Goal: Task Accomplishment & Management: Use online tool/utility

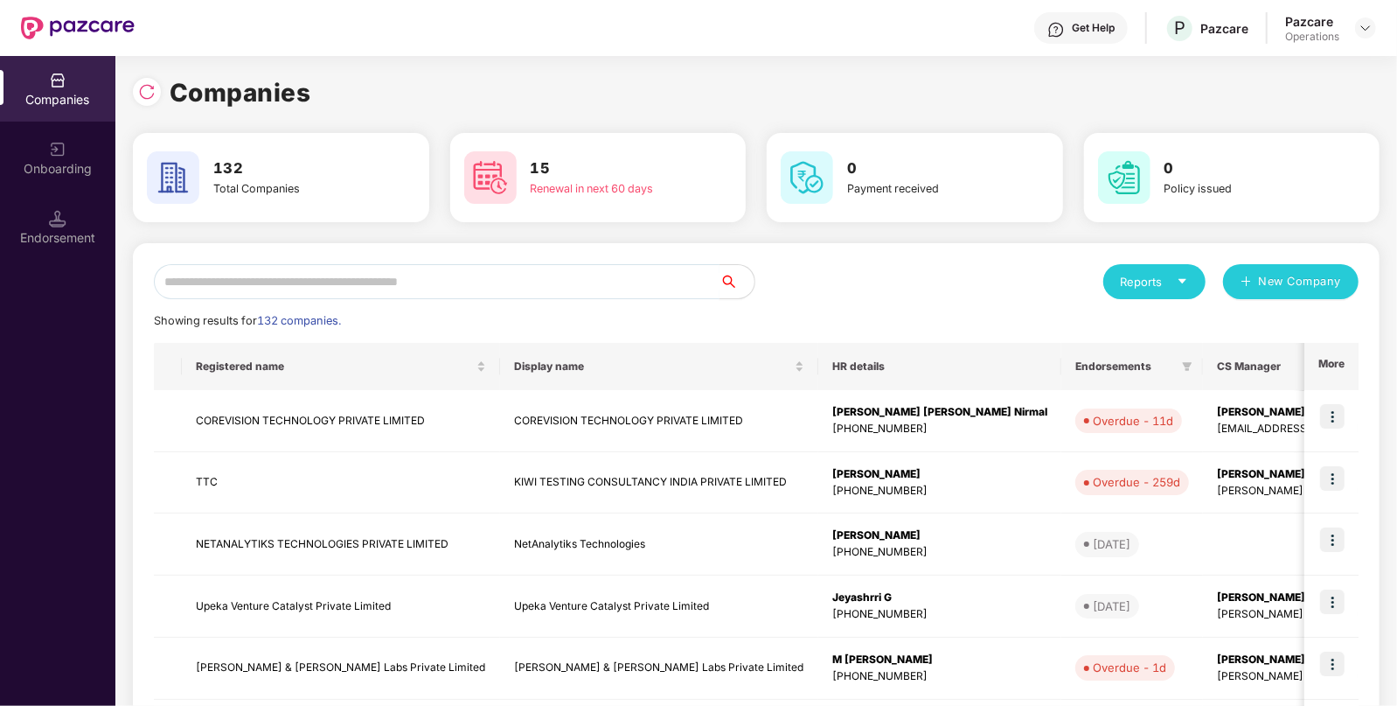
click at [400, 275] on input "text" at bounding box center [437, 281] width 566 height 35
type input "*"
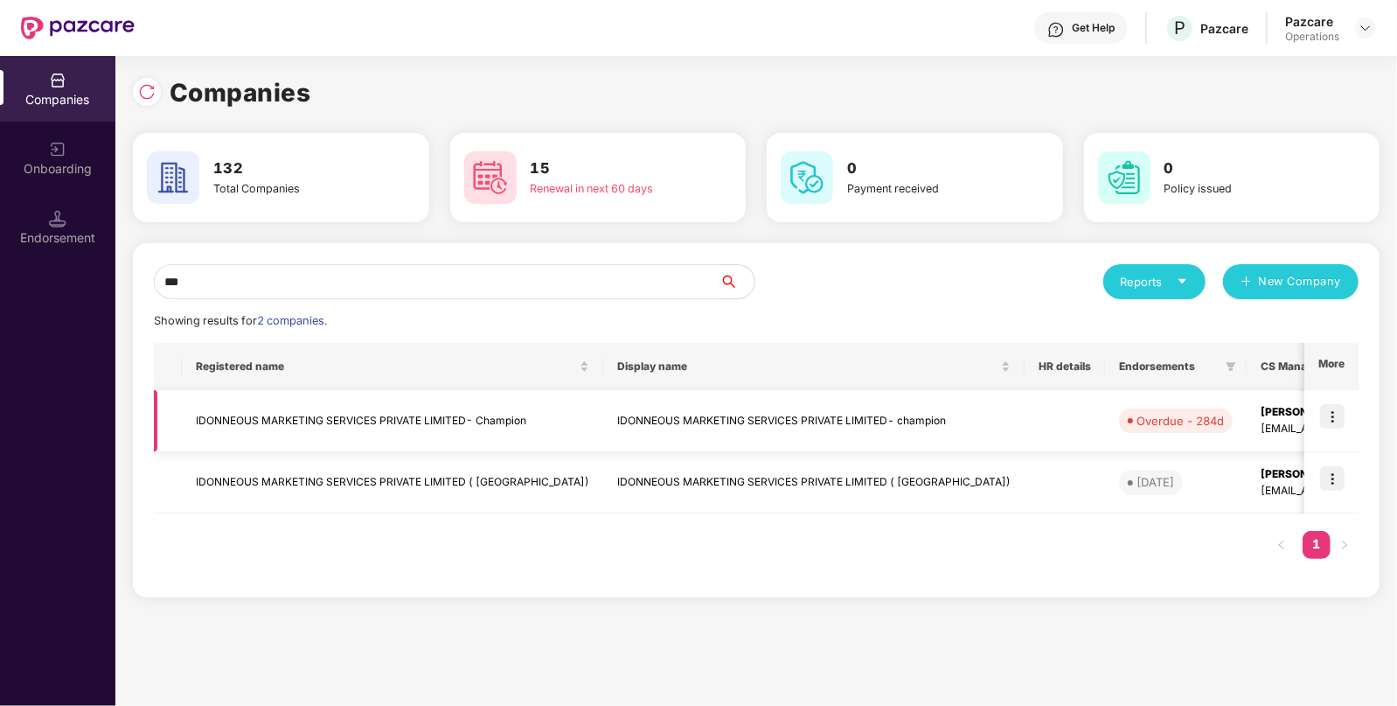
type input "***"
click at [1339, 429] on td at bounding box center [1332, 421] width 54 height 62
click at [1334, 417] on img at bounding box center [1333, 416] width 24 height 24
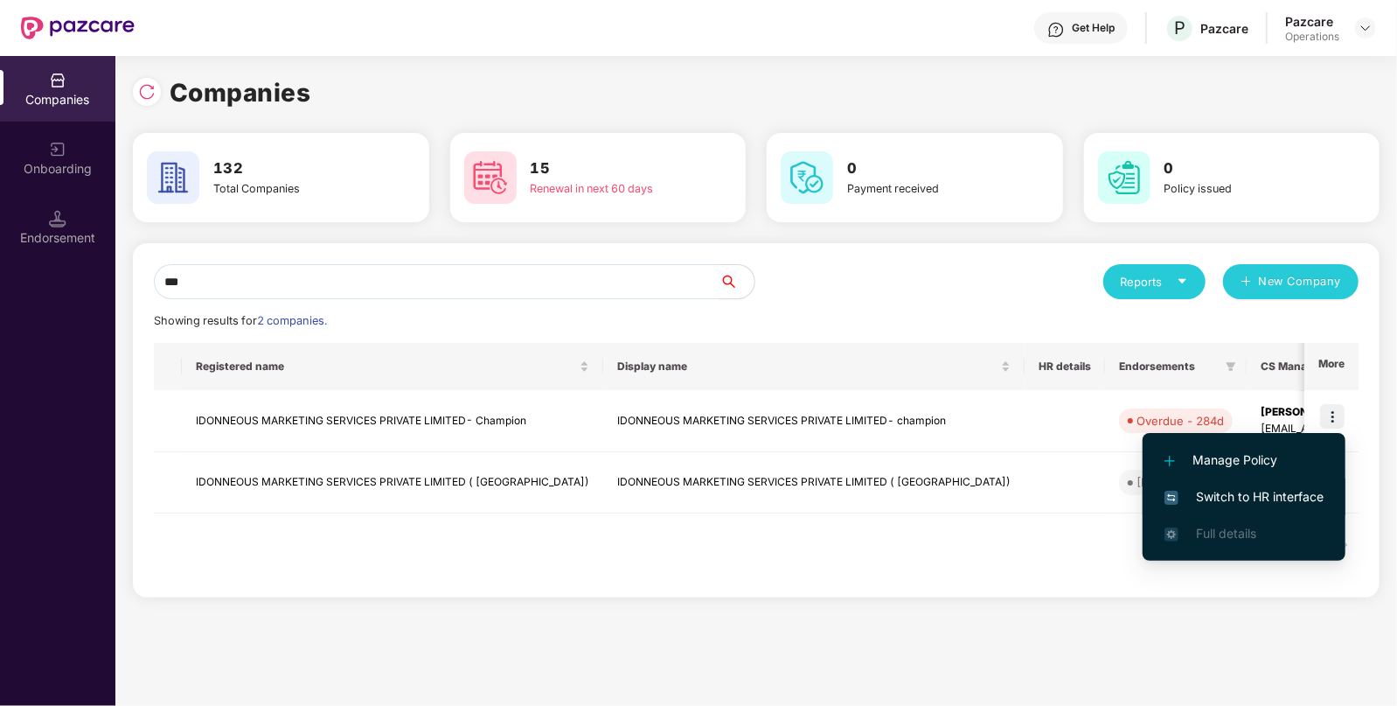
click at [1233, 499] on span "Switch to HR interface" at bounding box center [1244, 496] width 159 height 19
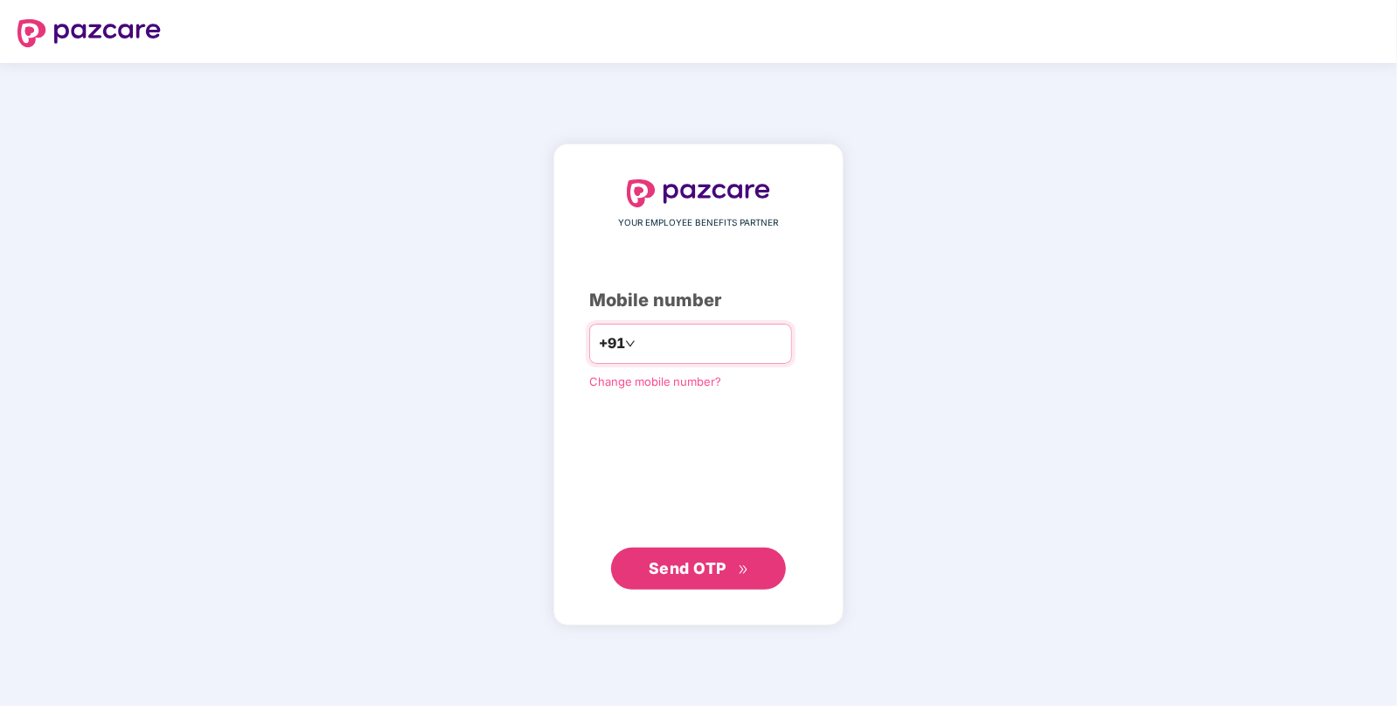
type input "**********"
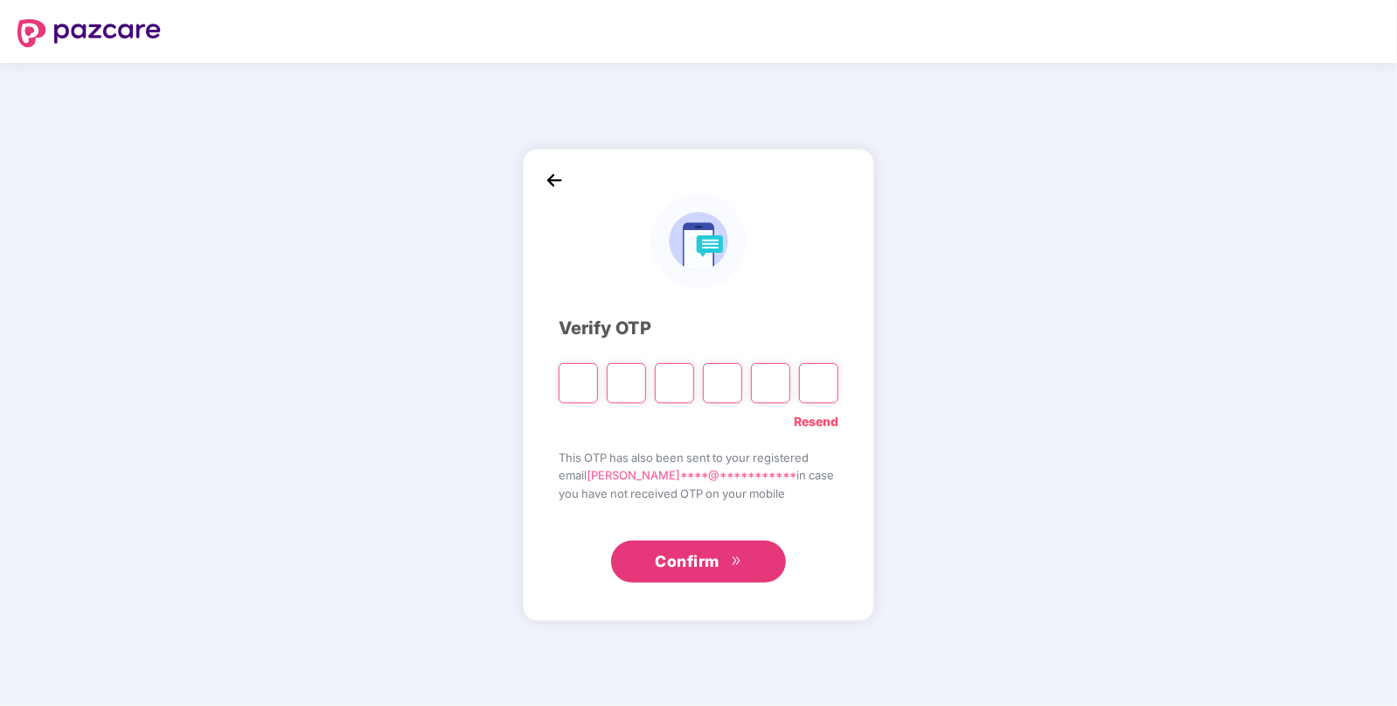
paste input "*"
type input "*"
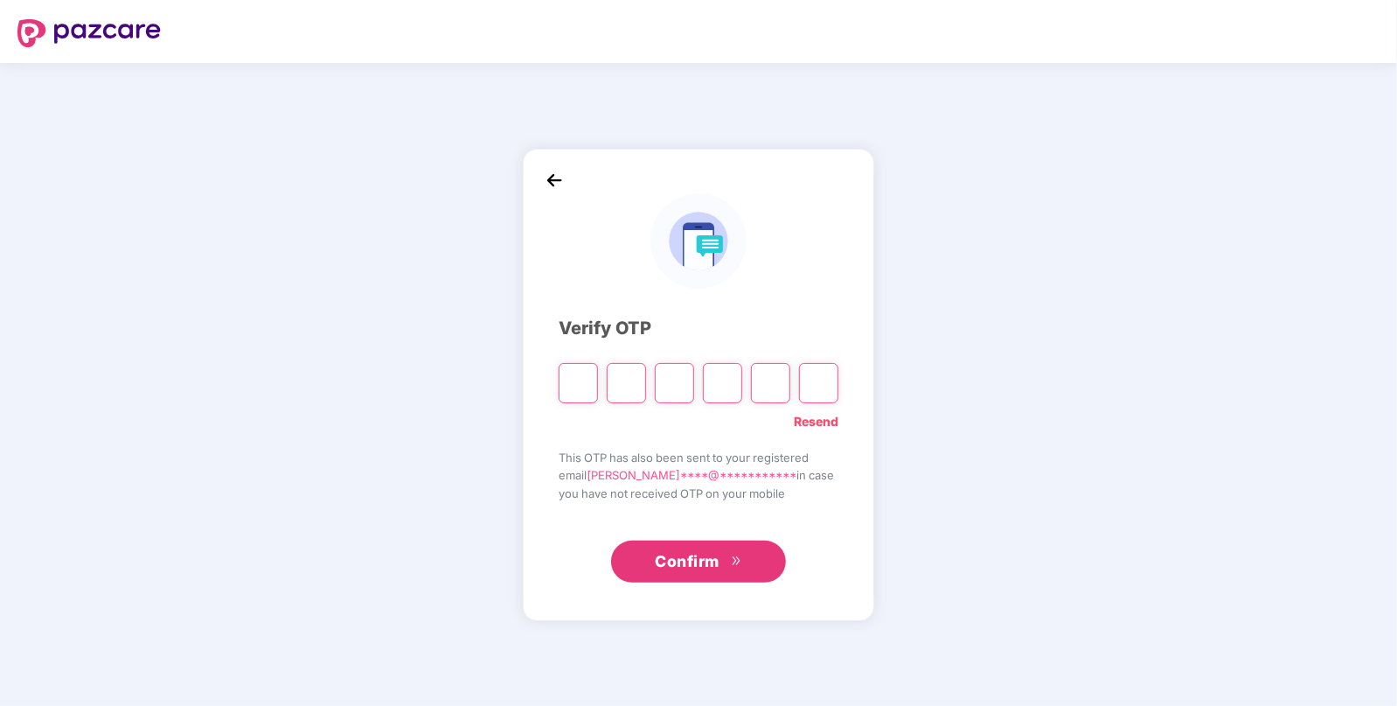
type input "*"
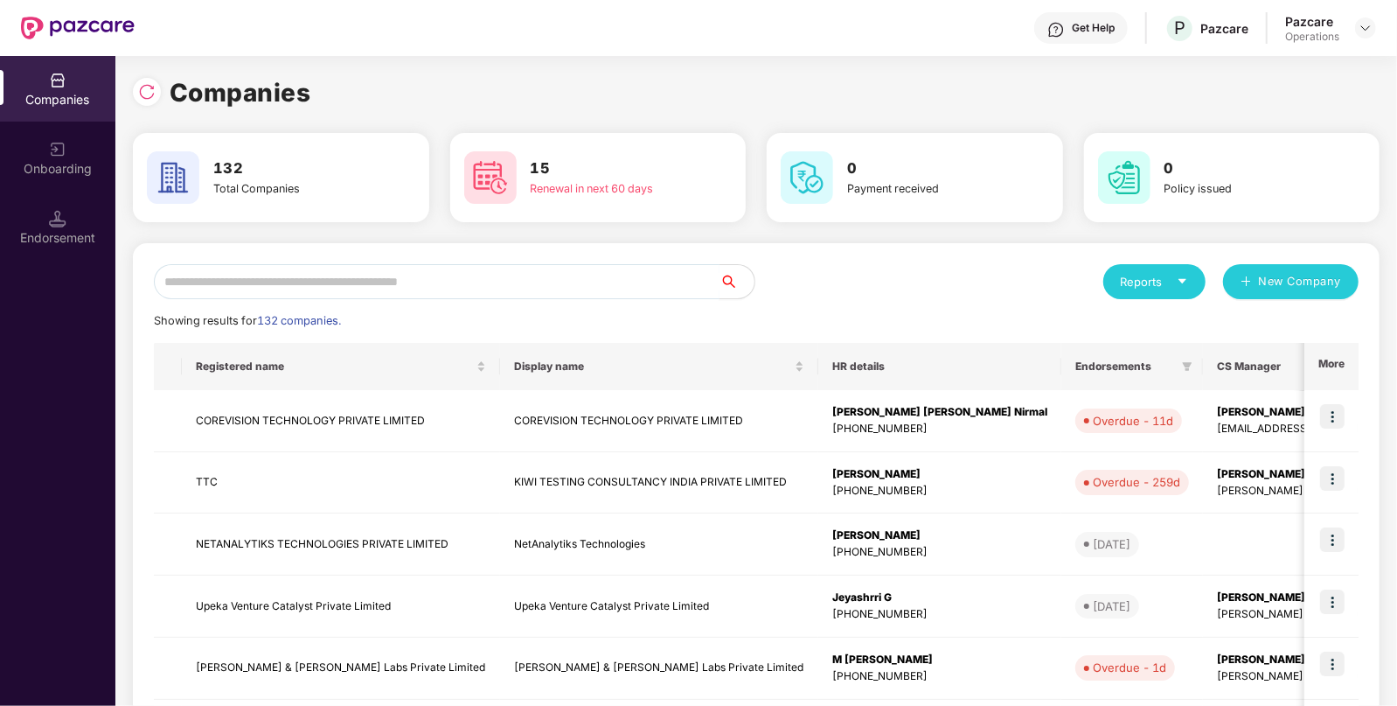
click at [372, 279] on input "text" at bounding box center [437, 281] width 566 height 35
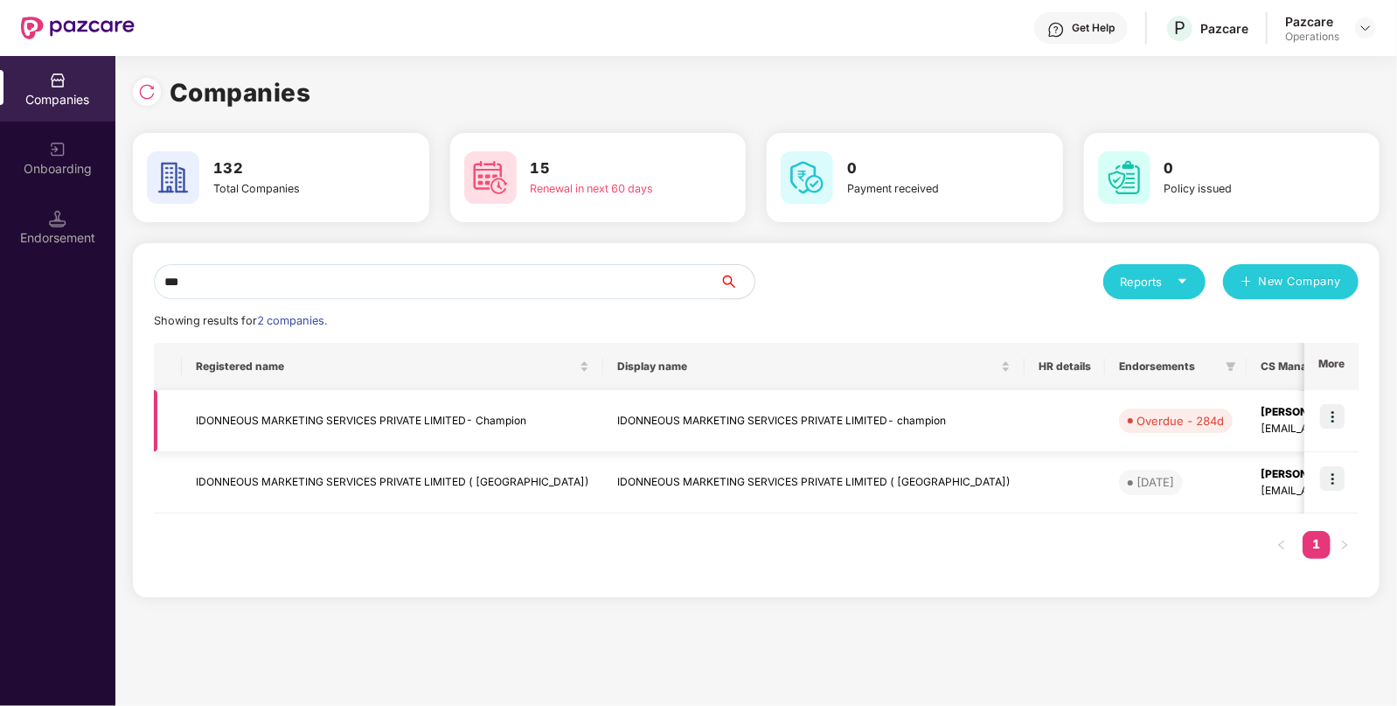
type input "***"
click at [1331, 415] on img at bounding box center [1333, 416] width 24 height 24
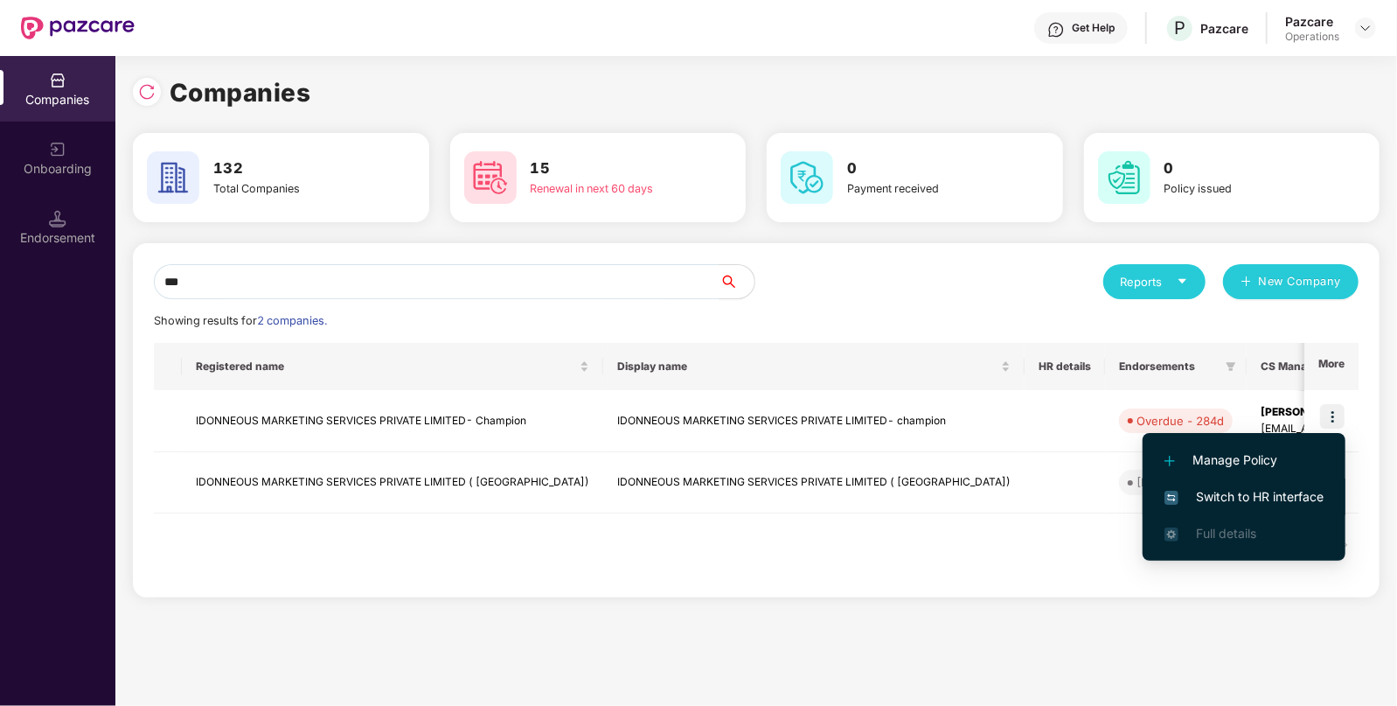
click at [1260, 505] on span "Switch to HR interface" at bounding box center [1244, 496] width 159 height 19
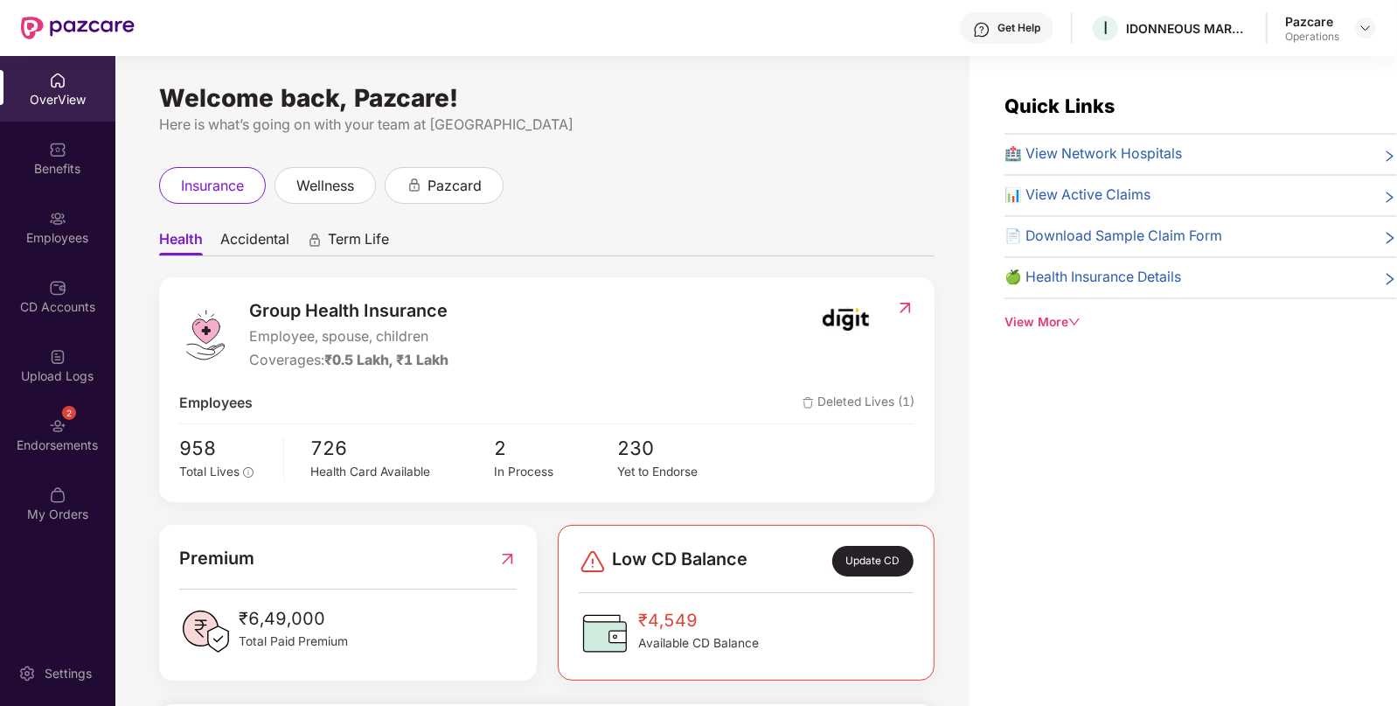
click at [71, 446] on div "Endorsements" at bounding box center [57, 444] width 115 height 17
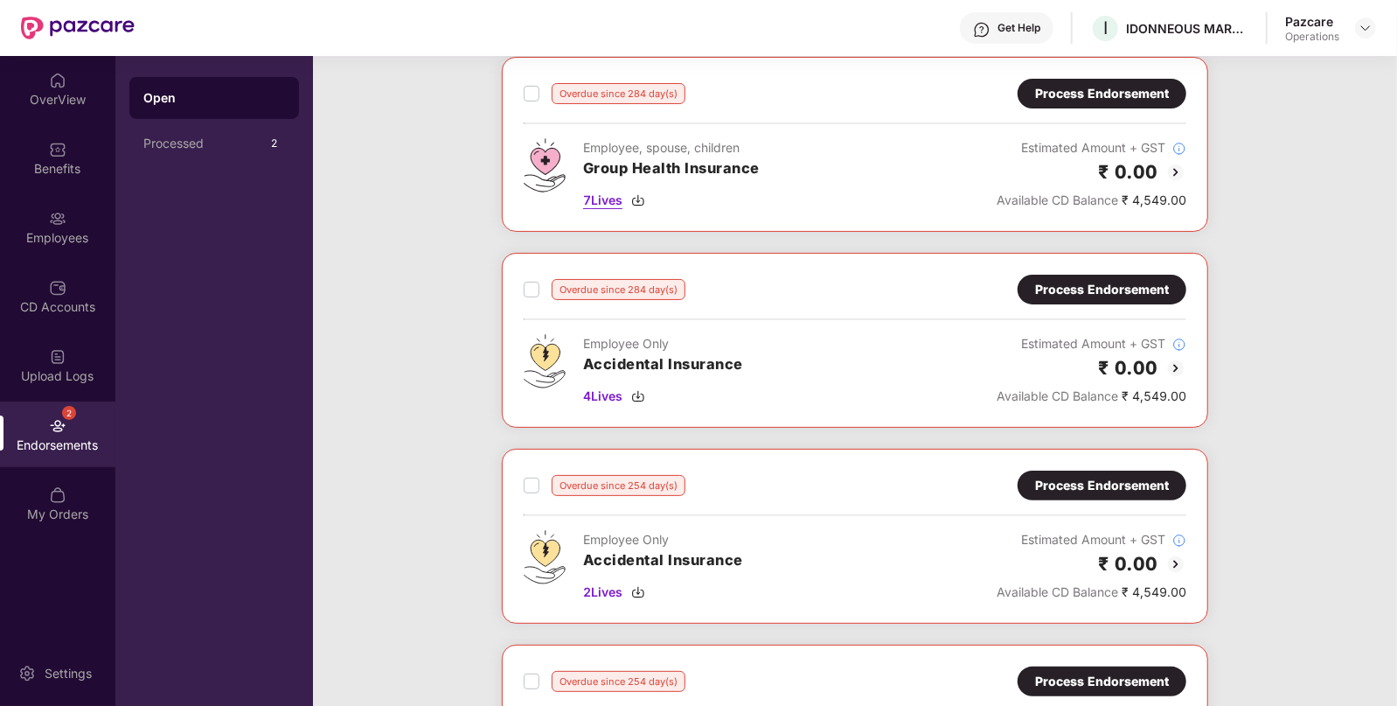
scroll to position [80, 0]
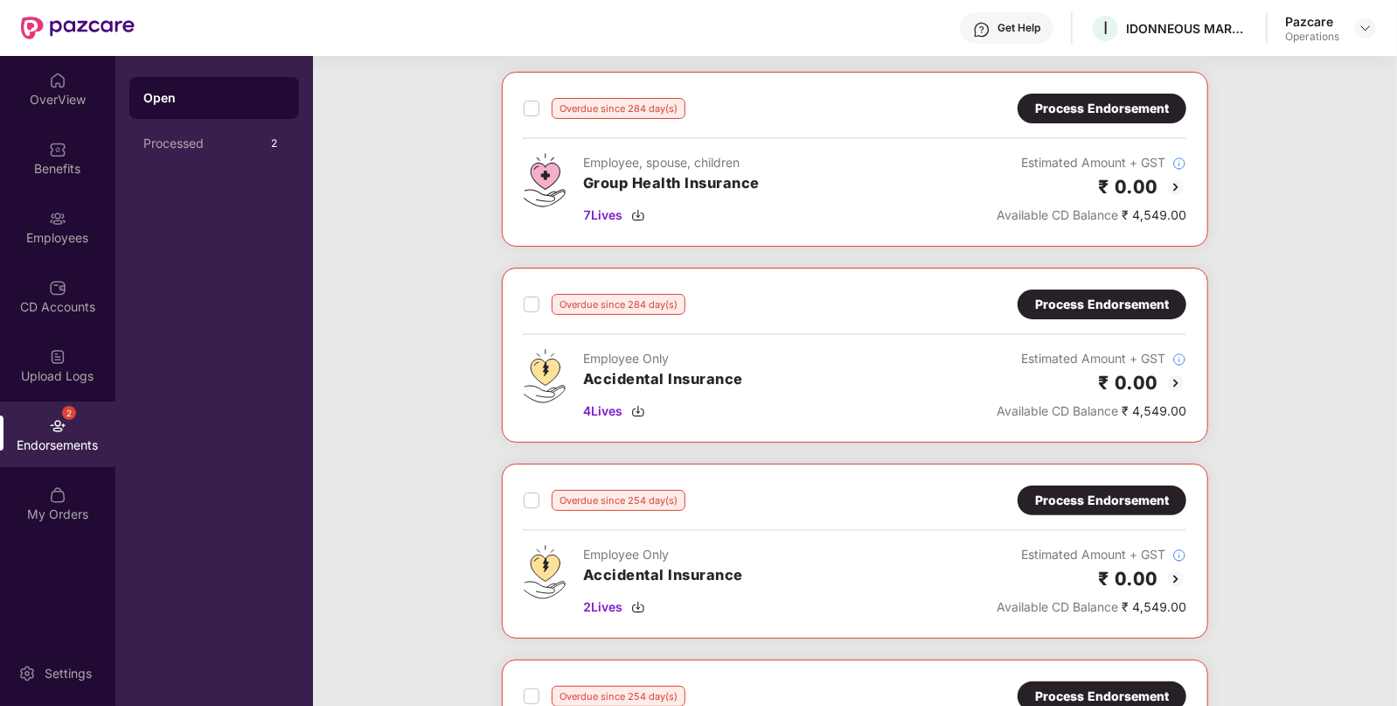
click at [443, 280] on div "Overdue since 284 day(s) Process Endorsement Employee, spouse, children Group H…" at bounding box center [855, 660] width 1084 height 1177
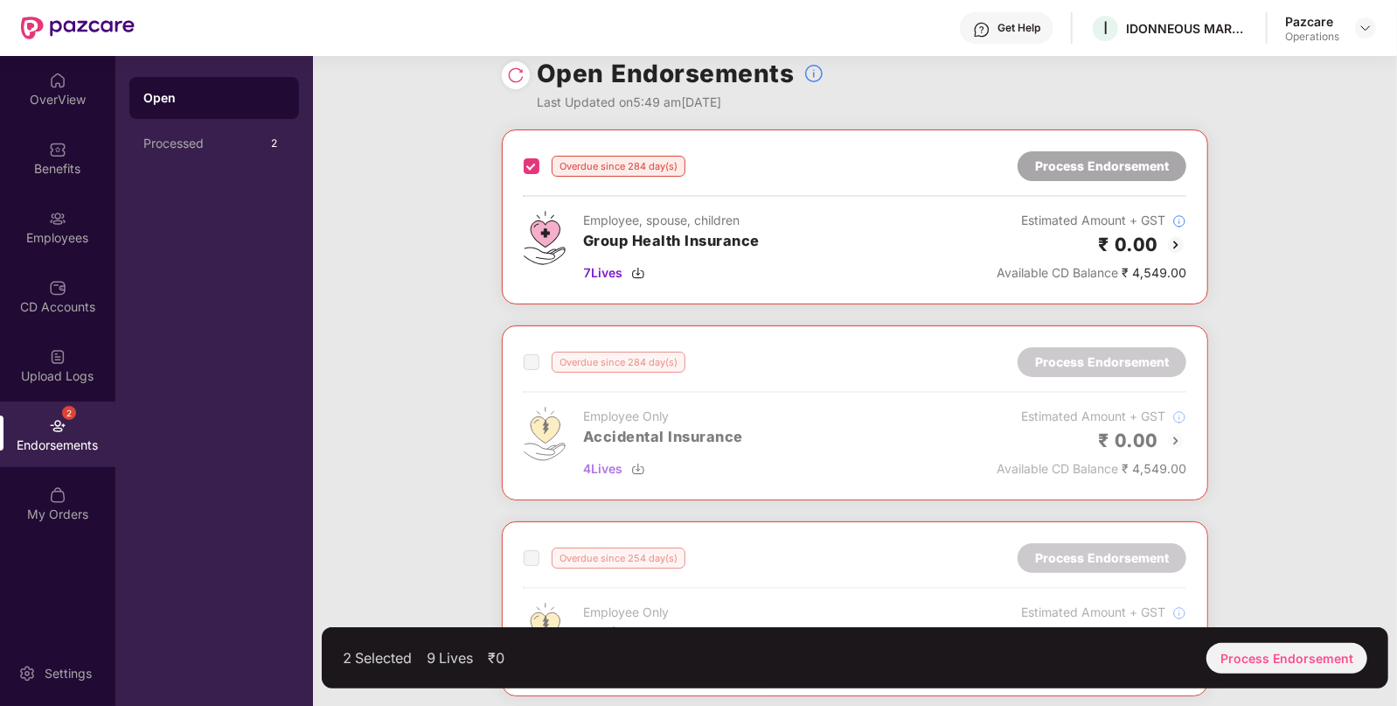
scroll to position [0, 0]
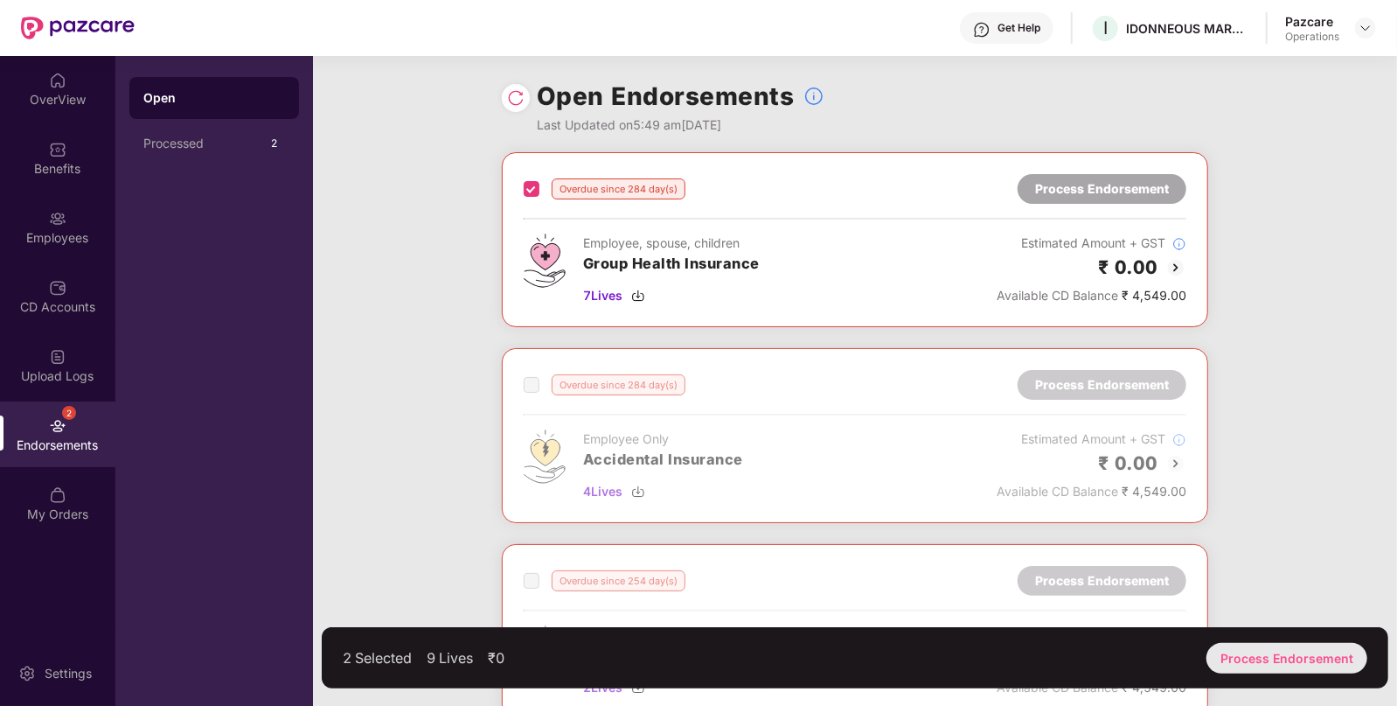
click at [1245, 659] on div "Process Endorsement" at bounding box center [1287, 658] width 161 height 31
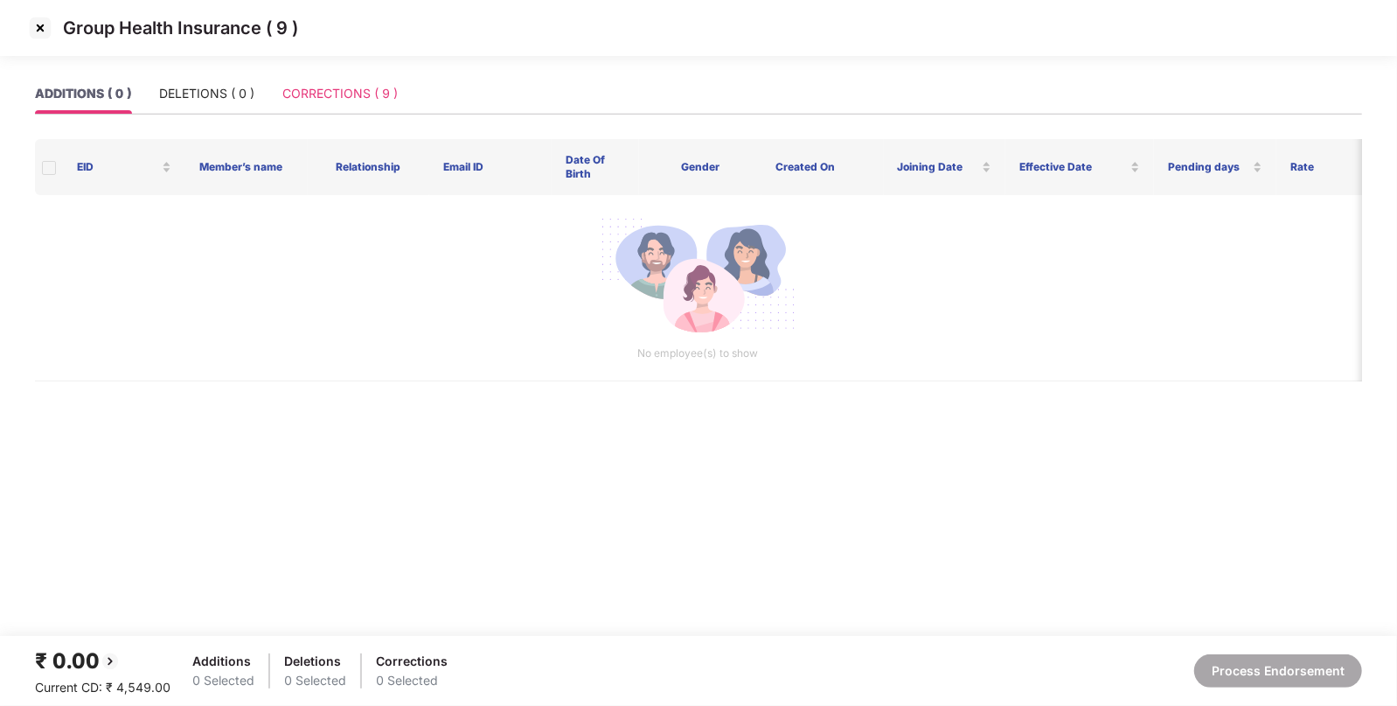
click at [359, 111] on div "CORRECTIONS ( 9 )" at bounding box center [339, 93] width 115 height 40
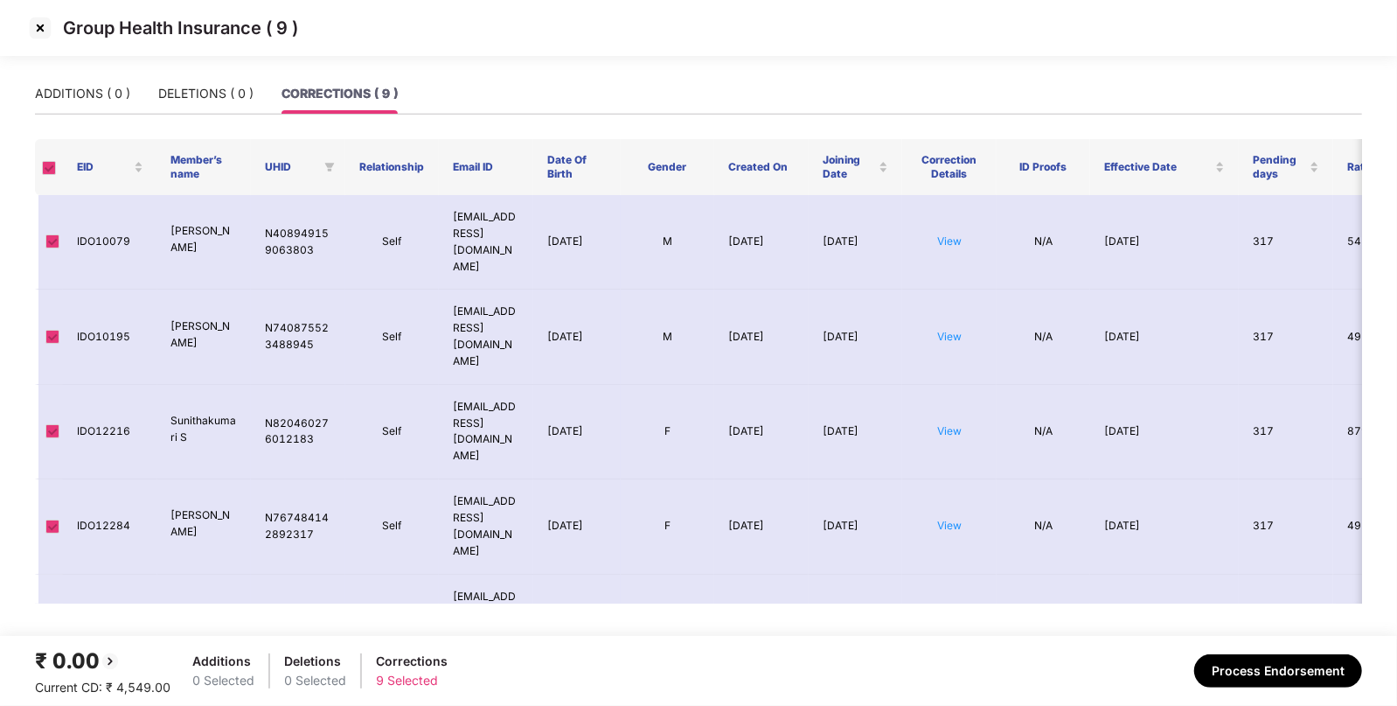
click at [30, 18] on img at bounding box center [40, 28] width 28 height 28
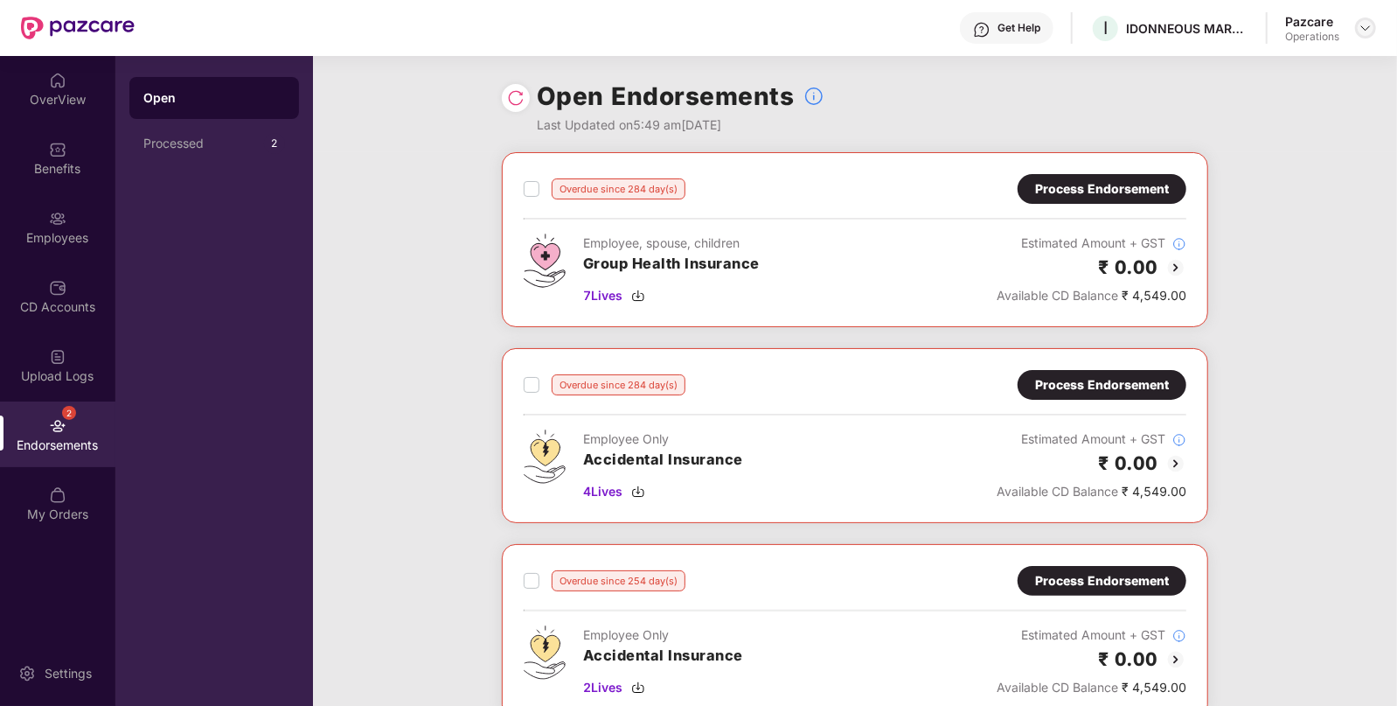
click at [1364, 26] on img at bounding box center [1366, 28] width 14 height 14
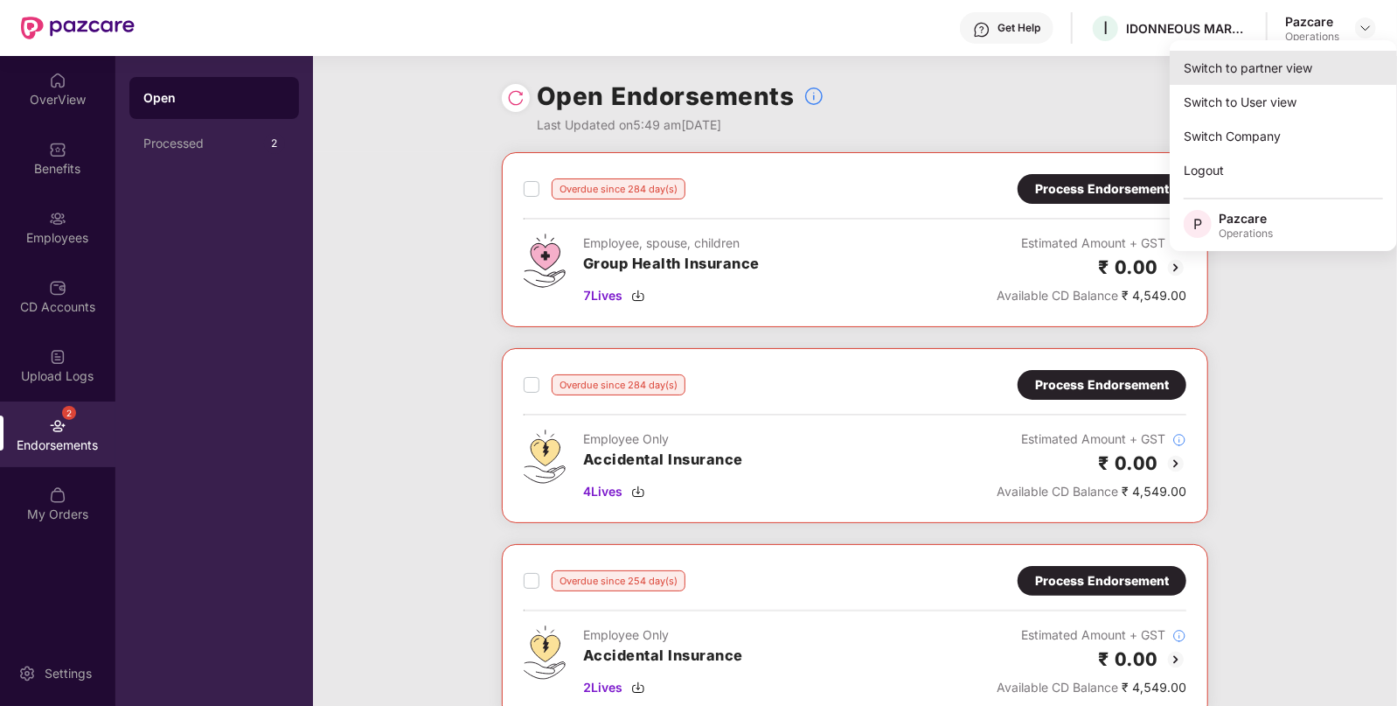
click at [1221, 81] on div "Switch to partner view" at bounding box center [1283, 68] width 227 height 34
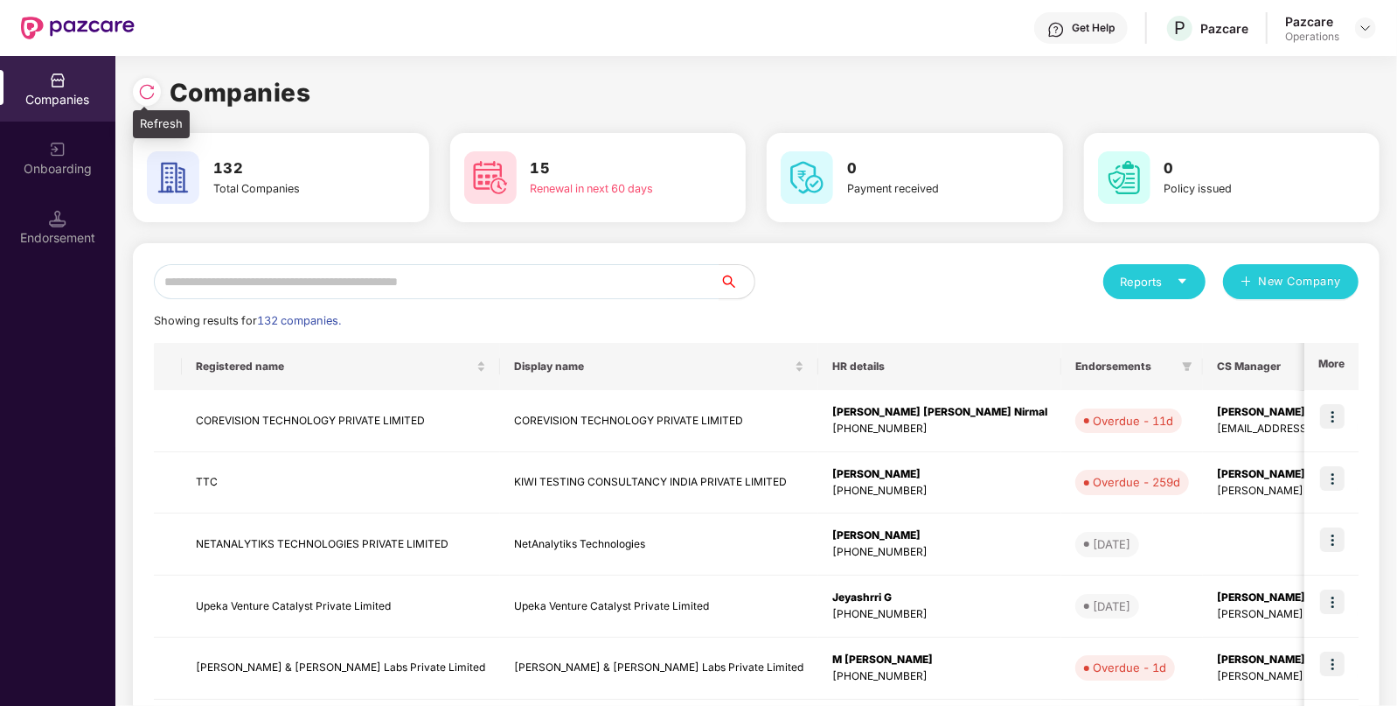
click at [149, 97] on img at bounding box center [146, 91] width 17 height 17
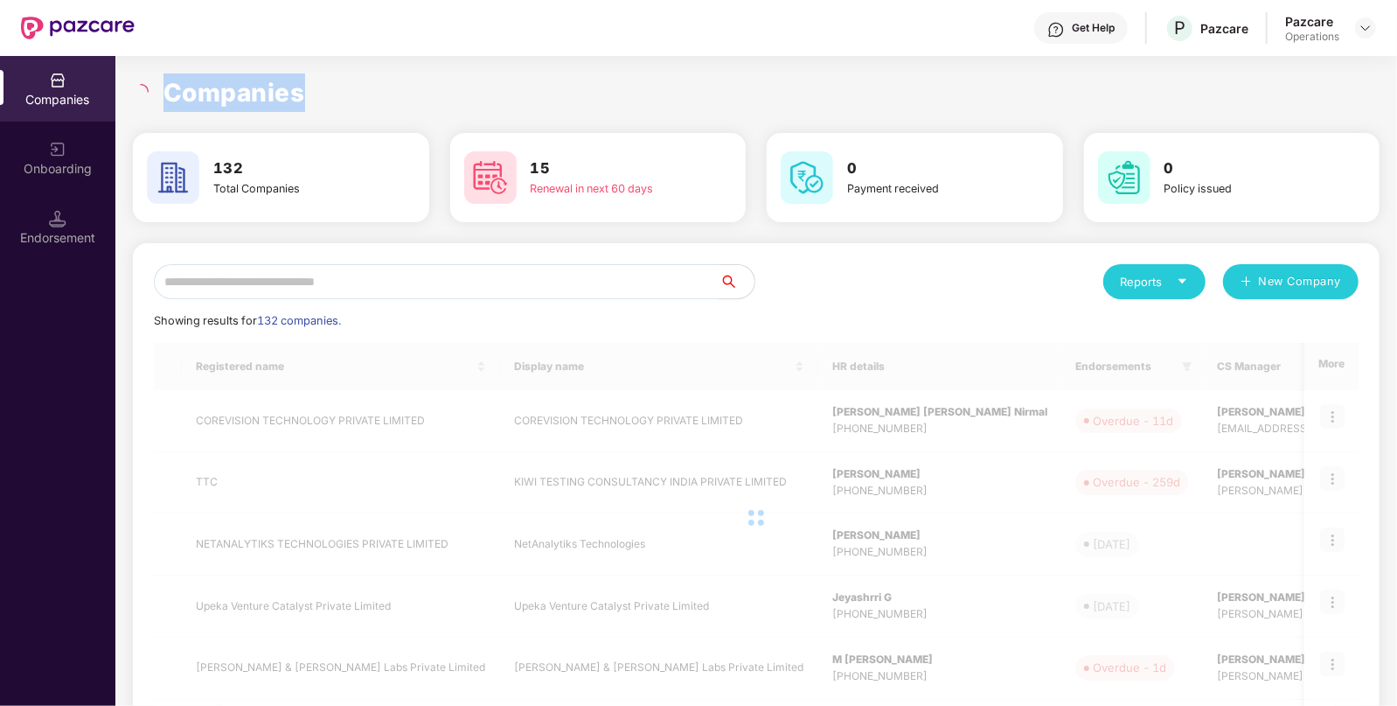
click at [149, 97] on div at bounding box center [143, 92] width 20 height 16
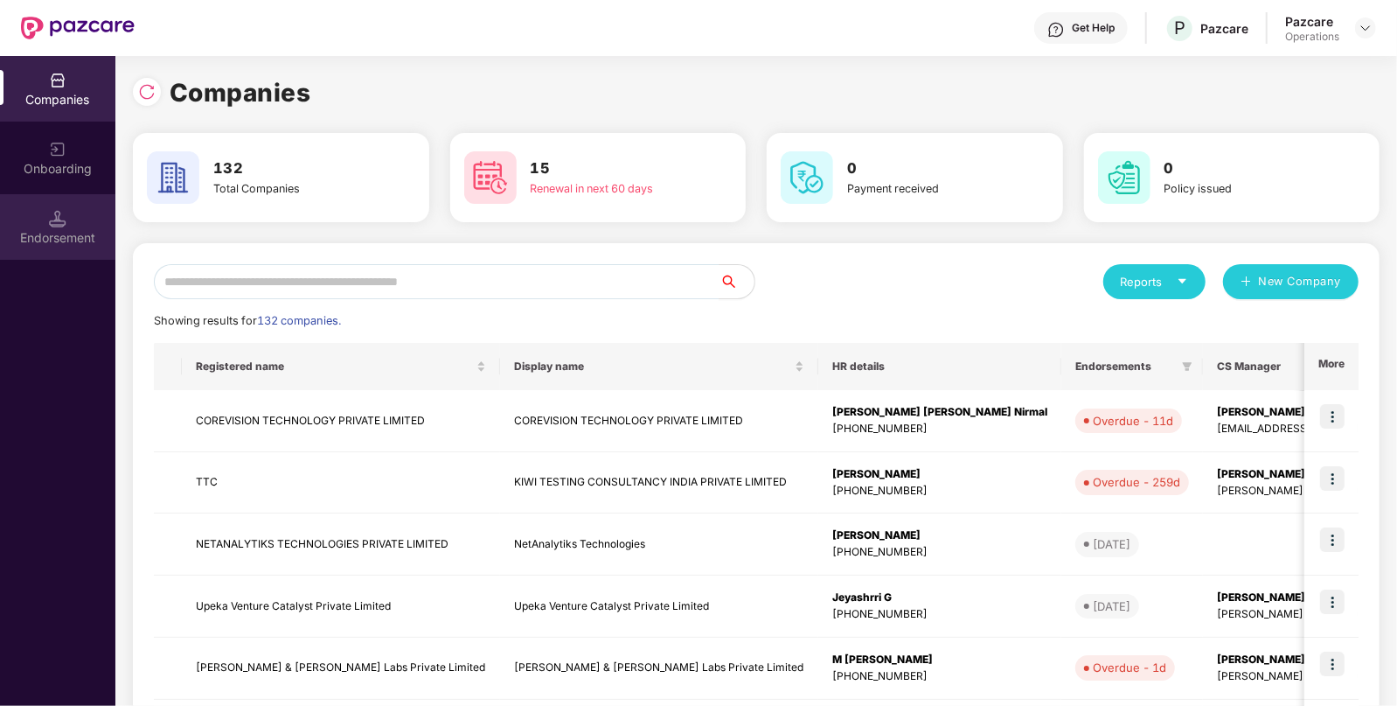
click at [70, 217] on div "Endorsement" at bounding box center [57, 227] width 115 height 66
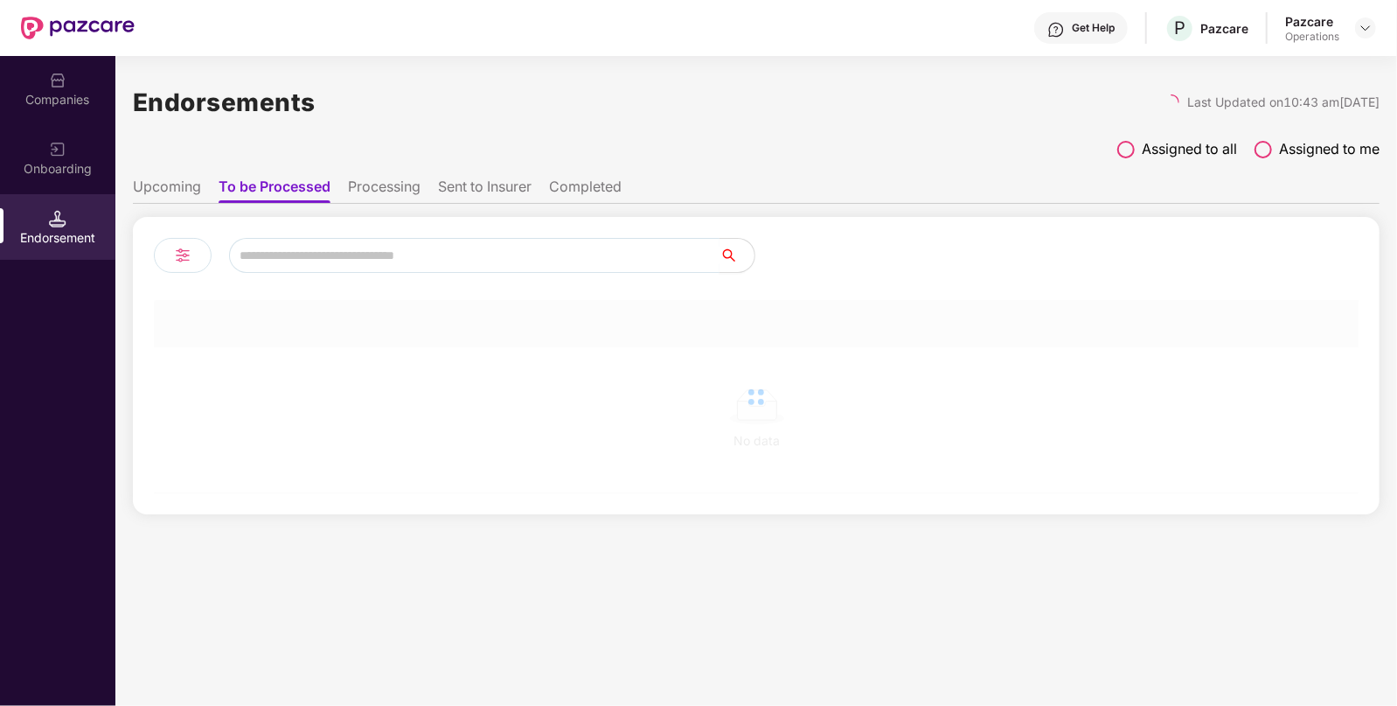
click at [413, 254] on input "text" at bounding box center [474, 255] width 491 height 35
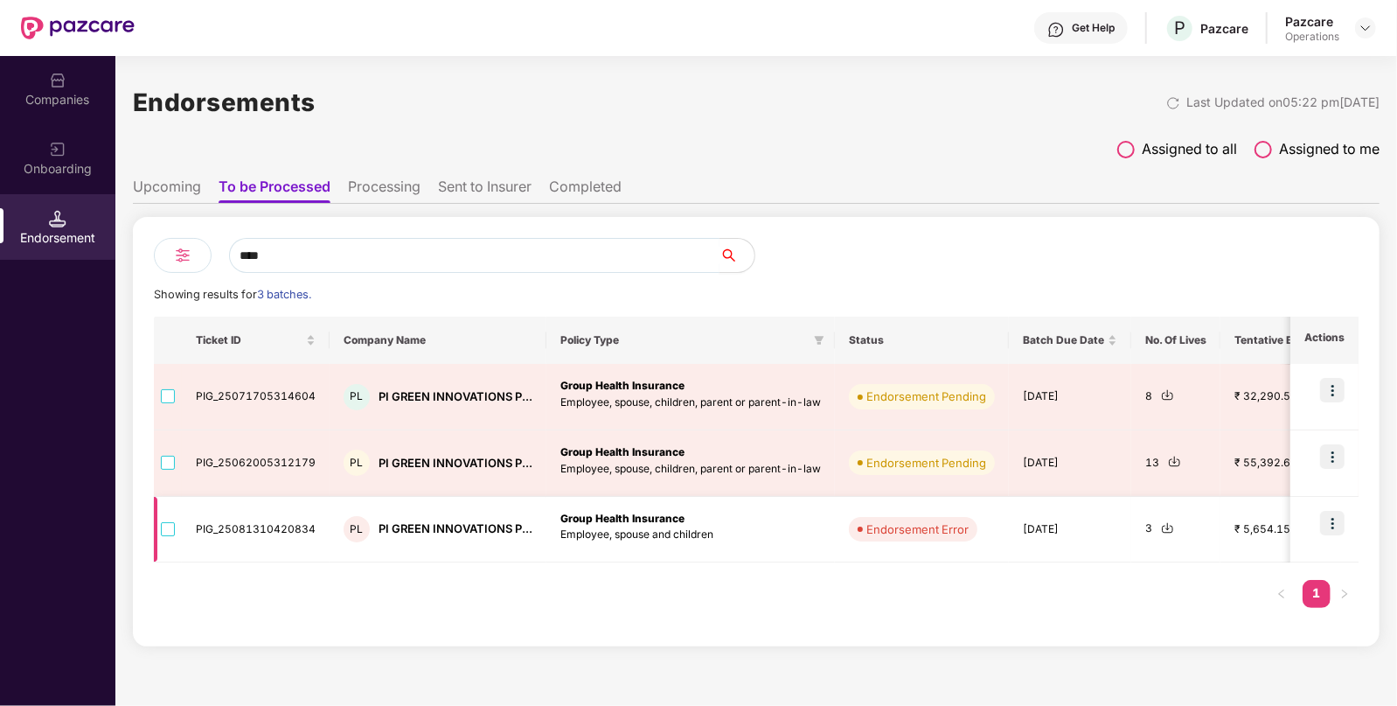
type input "****"
click at [1321, 525] on img at bounding box center [1333, 523] width 24 height 24
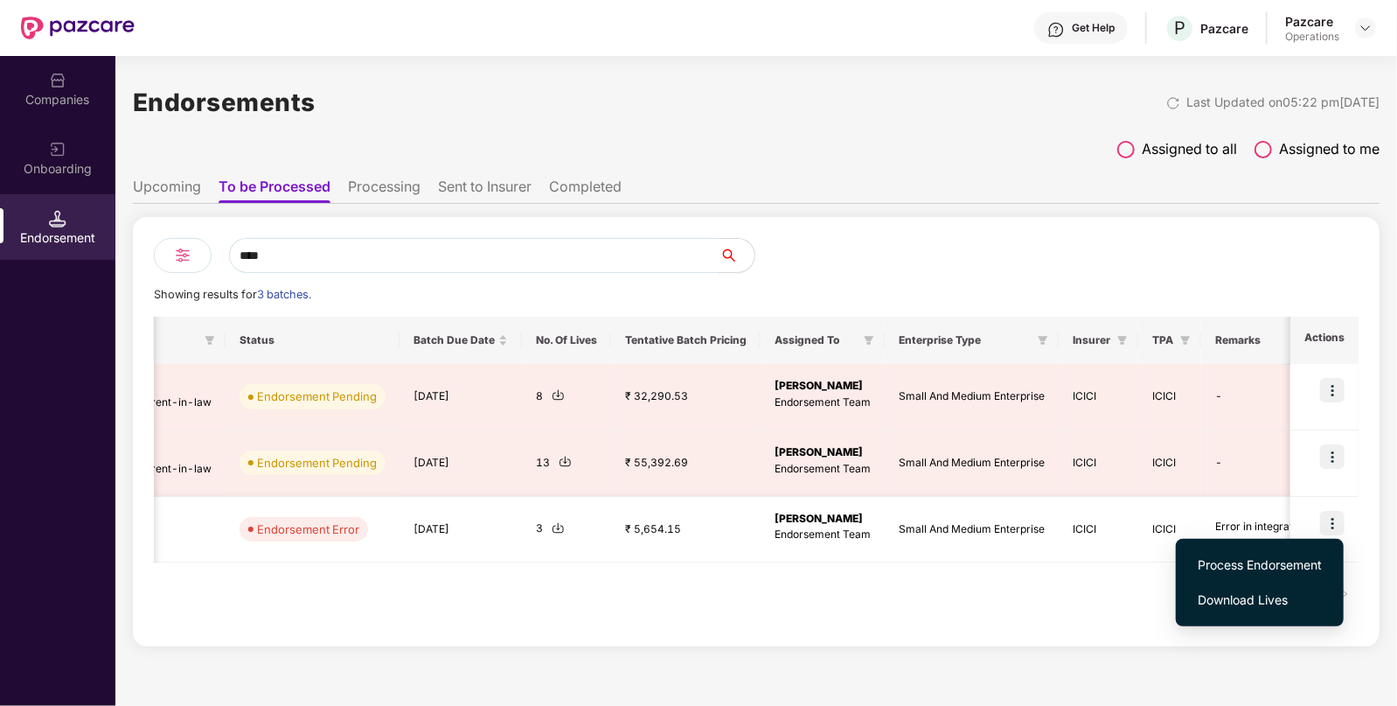
scroll to position [0, 801]
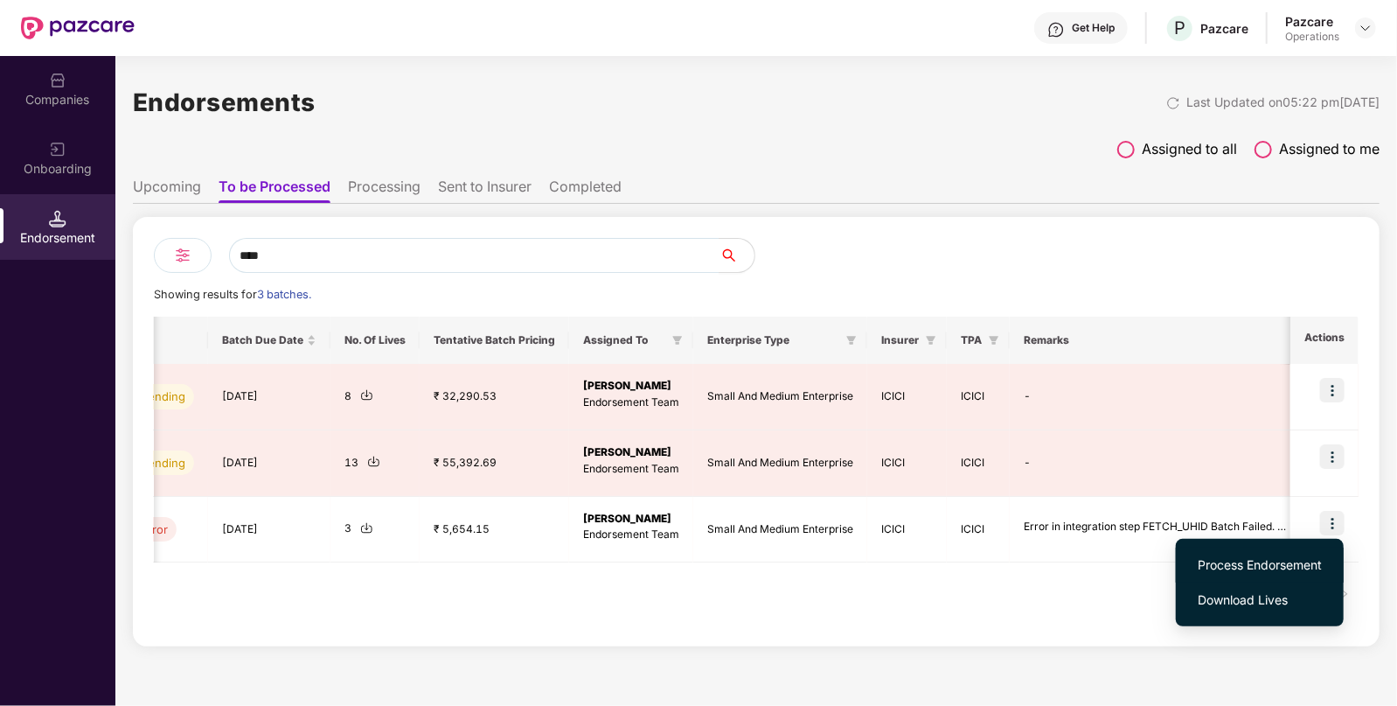
click at [1272, 565] on span "Process Endorsement" at bounding box center [1260, 564] width 124 height 19
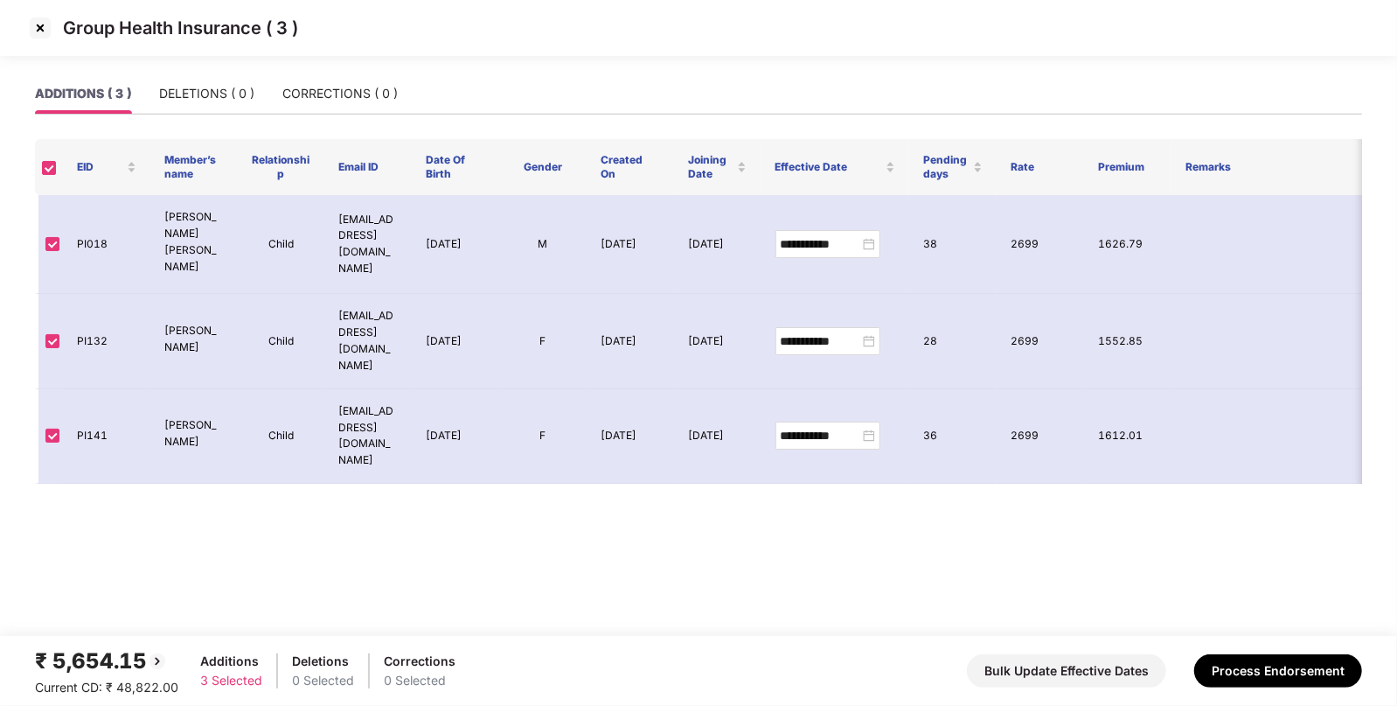
click at [42, 35] on img at bounding box center [40, 28] width 28 height 28
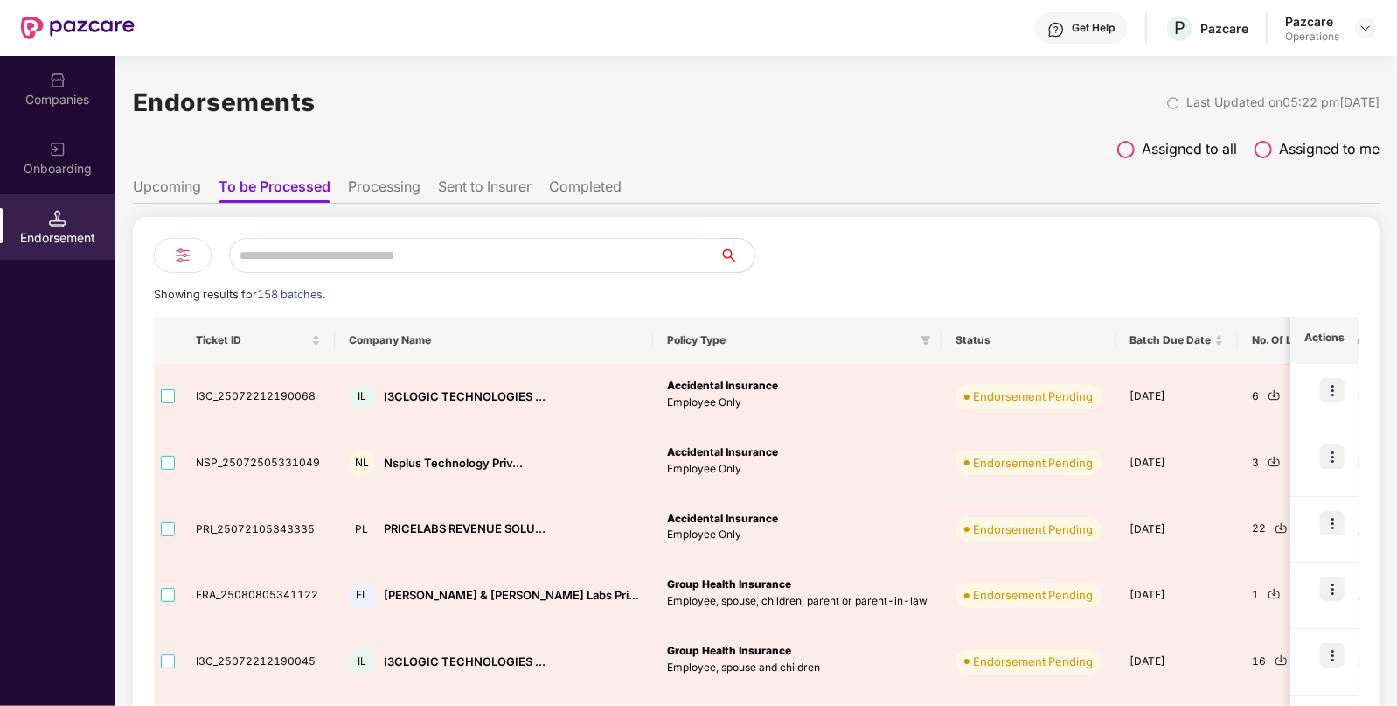
click at [320, 263] on input "text" at bounding box center [474, 255] width 491 height 35
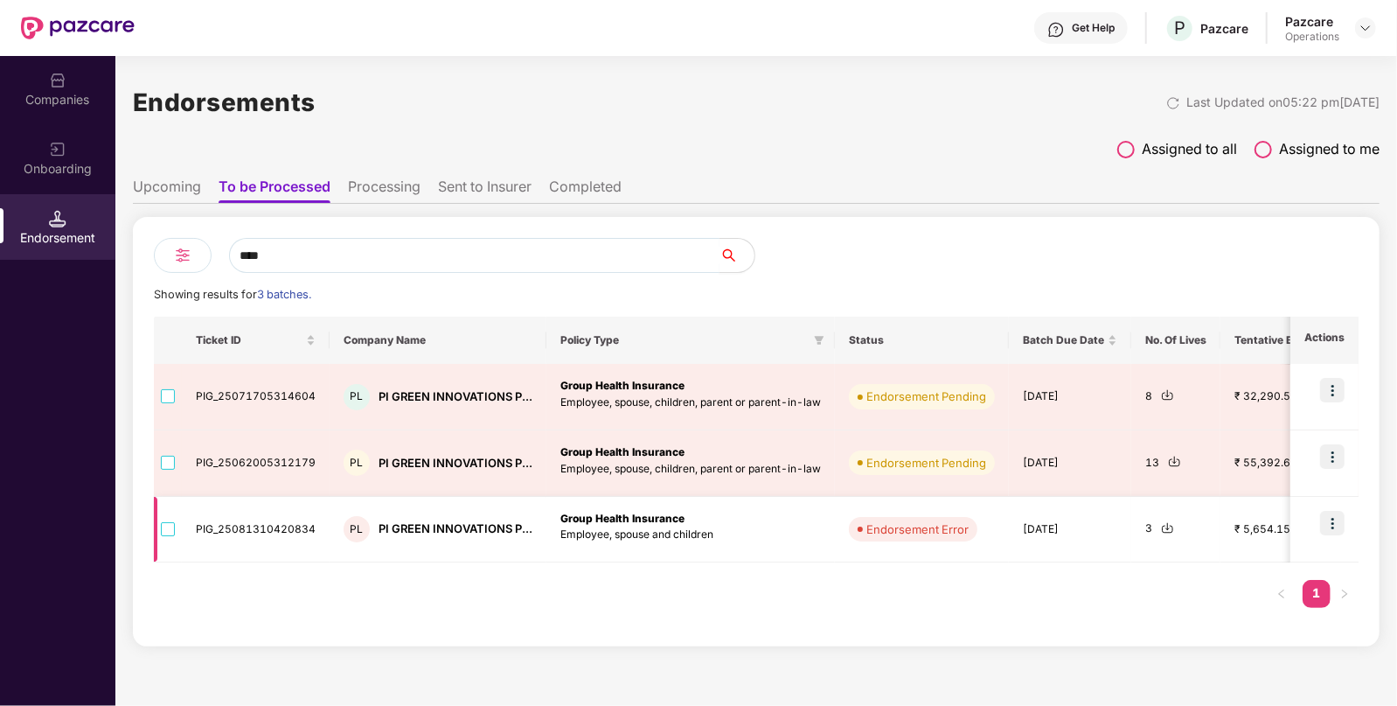
type input "****"
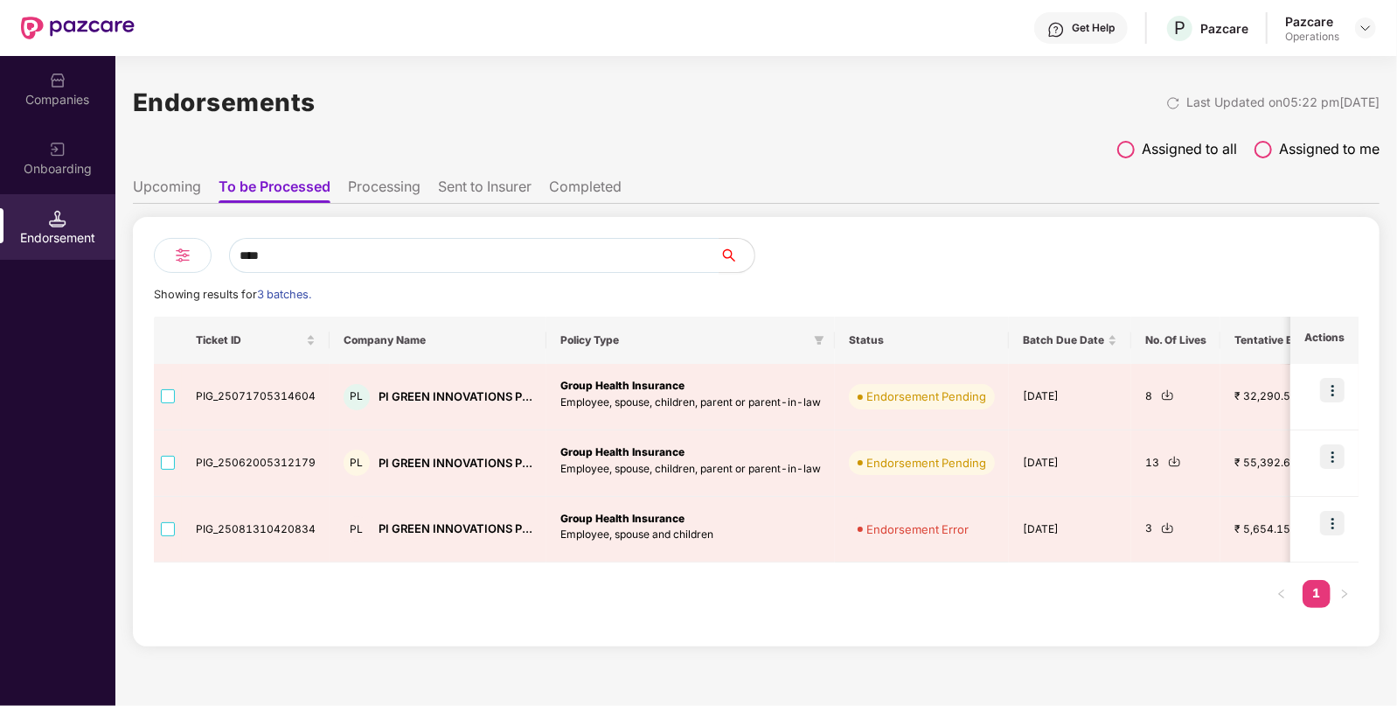
click at [79, 102] on div "Companies" at bounding box center [57, 99] width 115 height 17
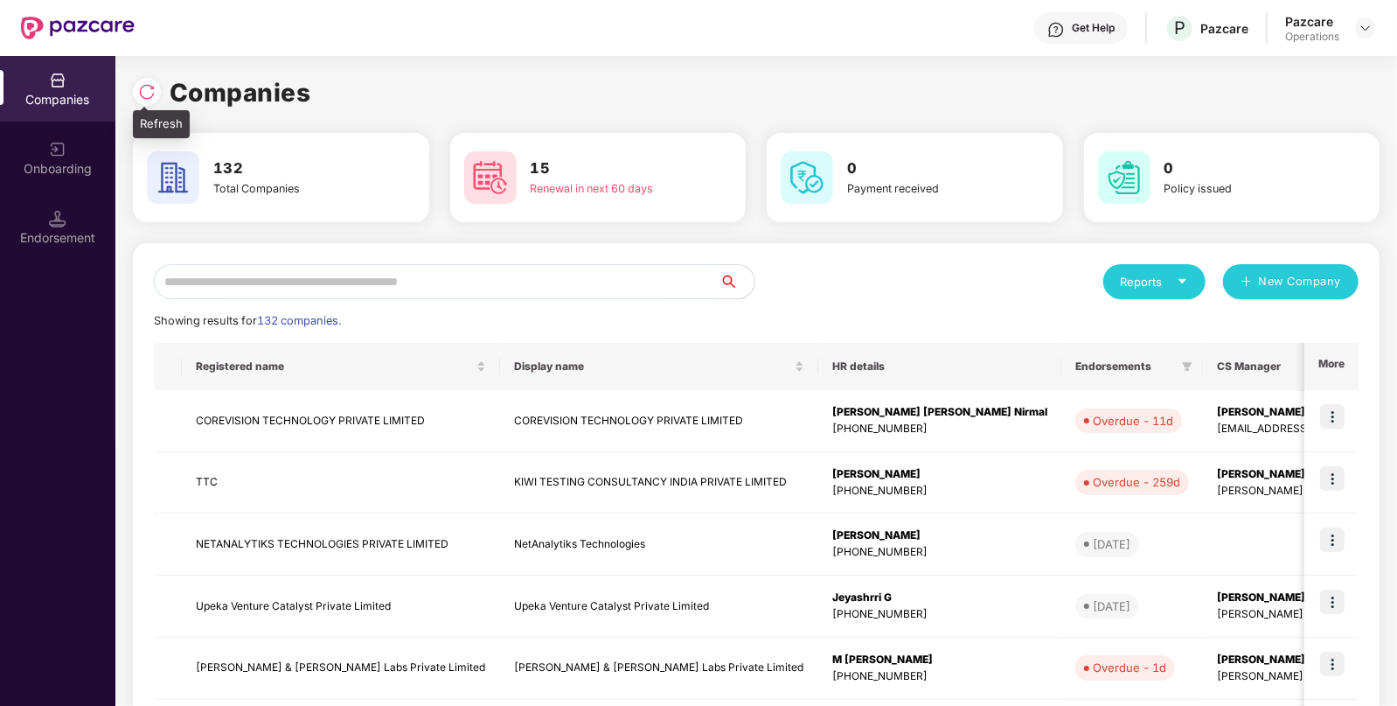
click at [141, 101] on div at bounding box center [147, 92] width 28 height 28
click at [141, 101] on div "Companies" at bounding box center [756, 92] width 1247 height 38
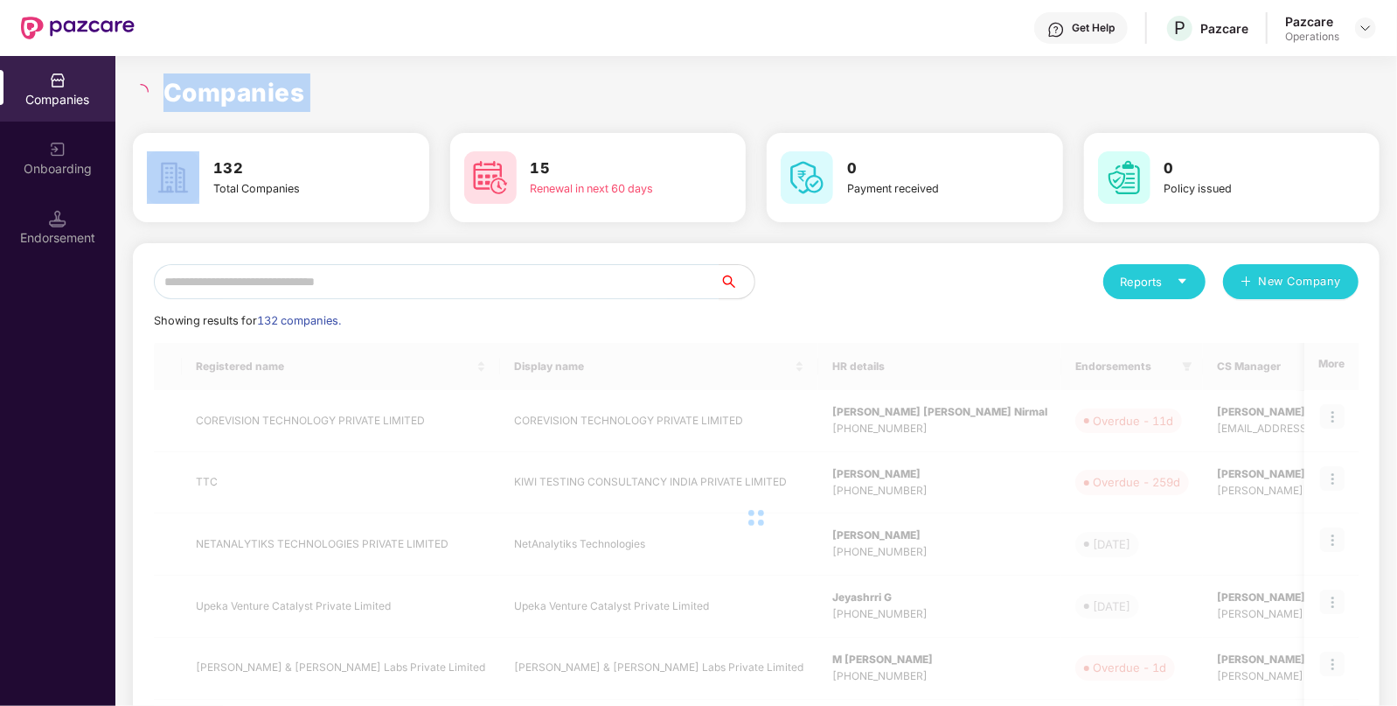
click at [141, 101] on div "Companies" at bounding box center [756, 92] width 1247 height 38
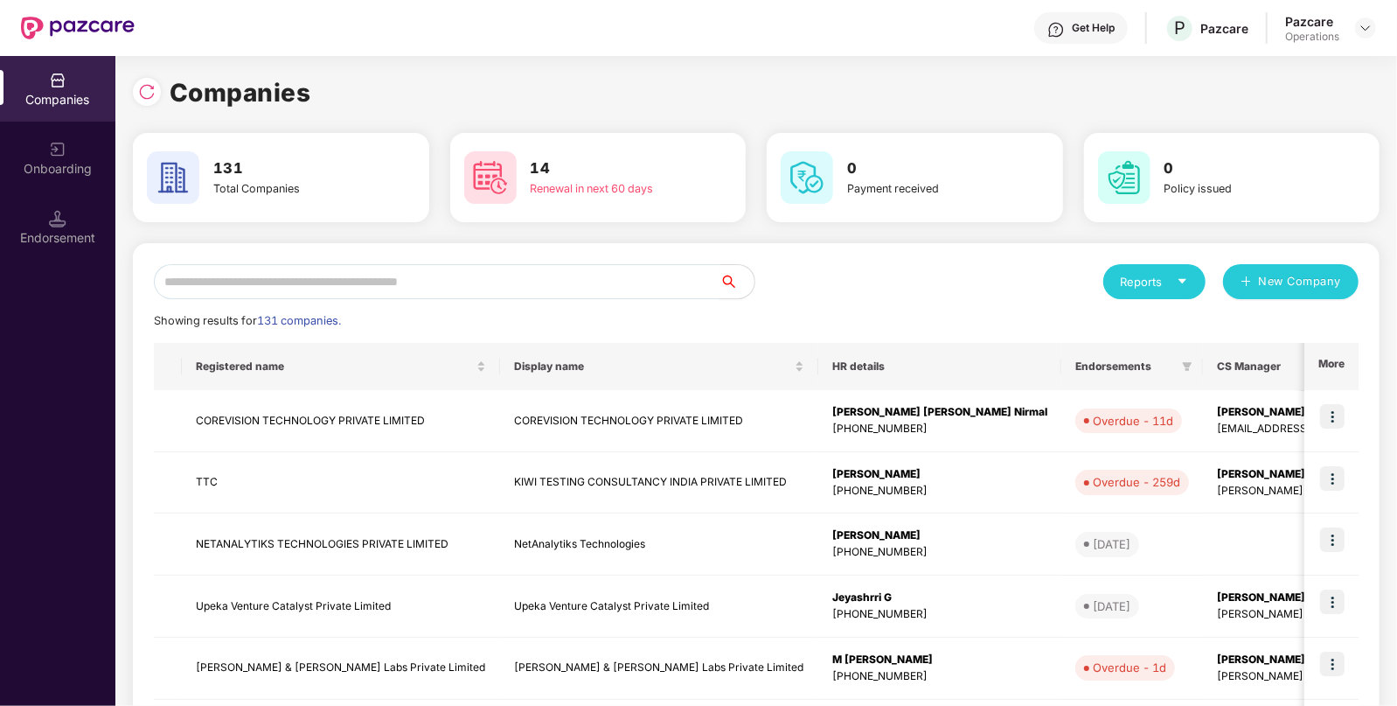
click at [317, 275] on input "text" at bounding box center [437, 281] width 566 height 35
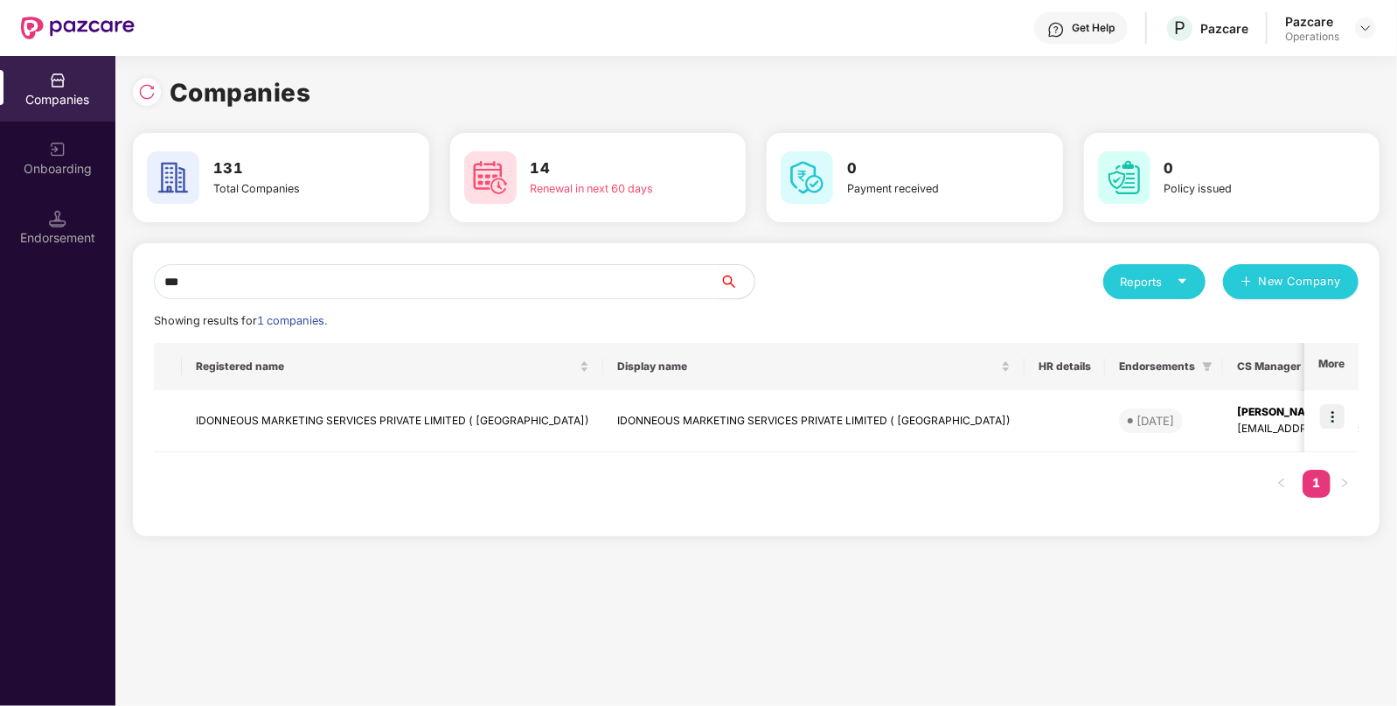
type input "***"
